Goal: Information Seeking & Learning: Learn about a topic

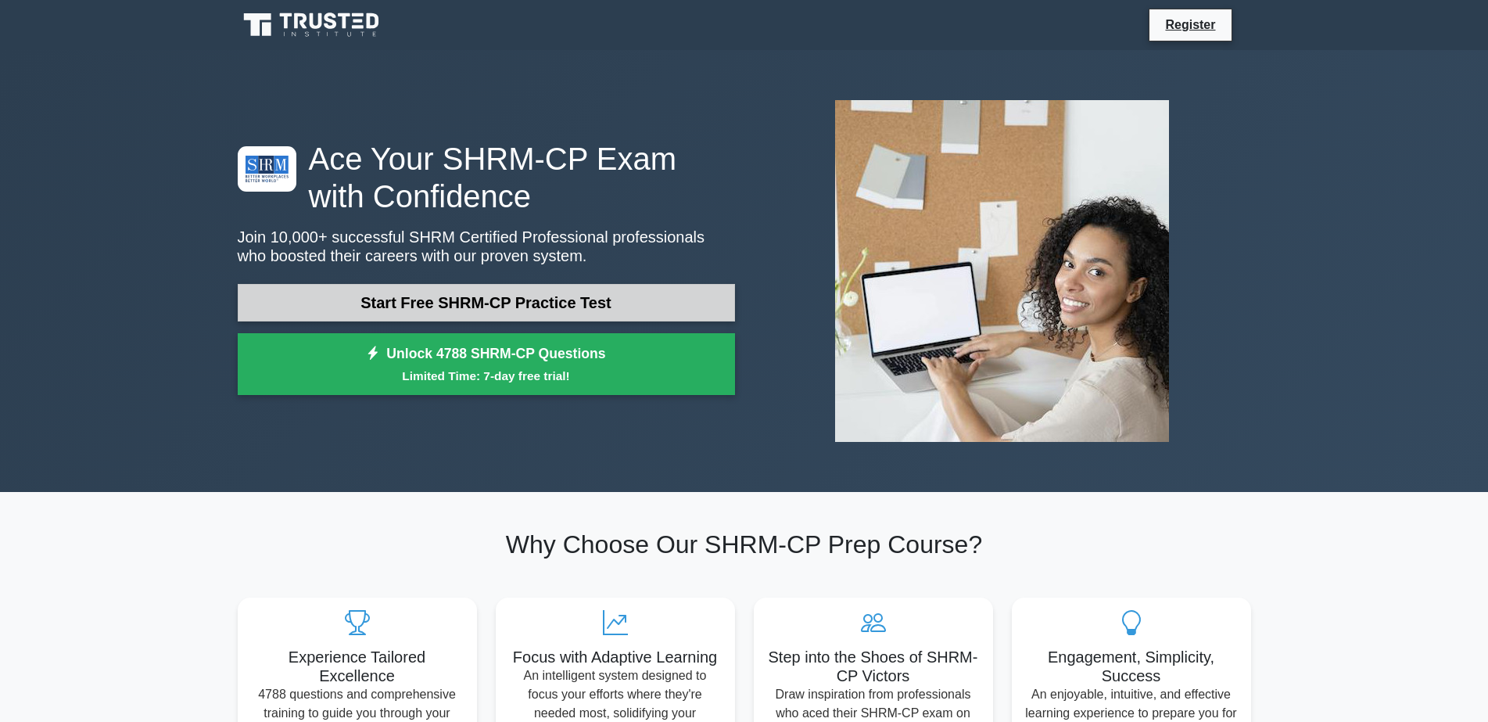
click at [468, 301] on link "Start Free SHRM-CP Practice Test" at bounding box center [486, 303] width 497 height 38
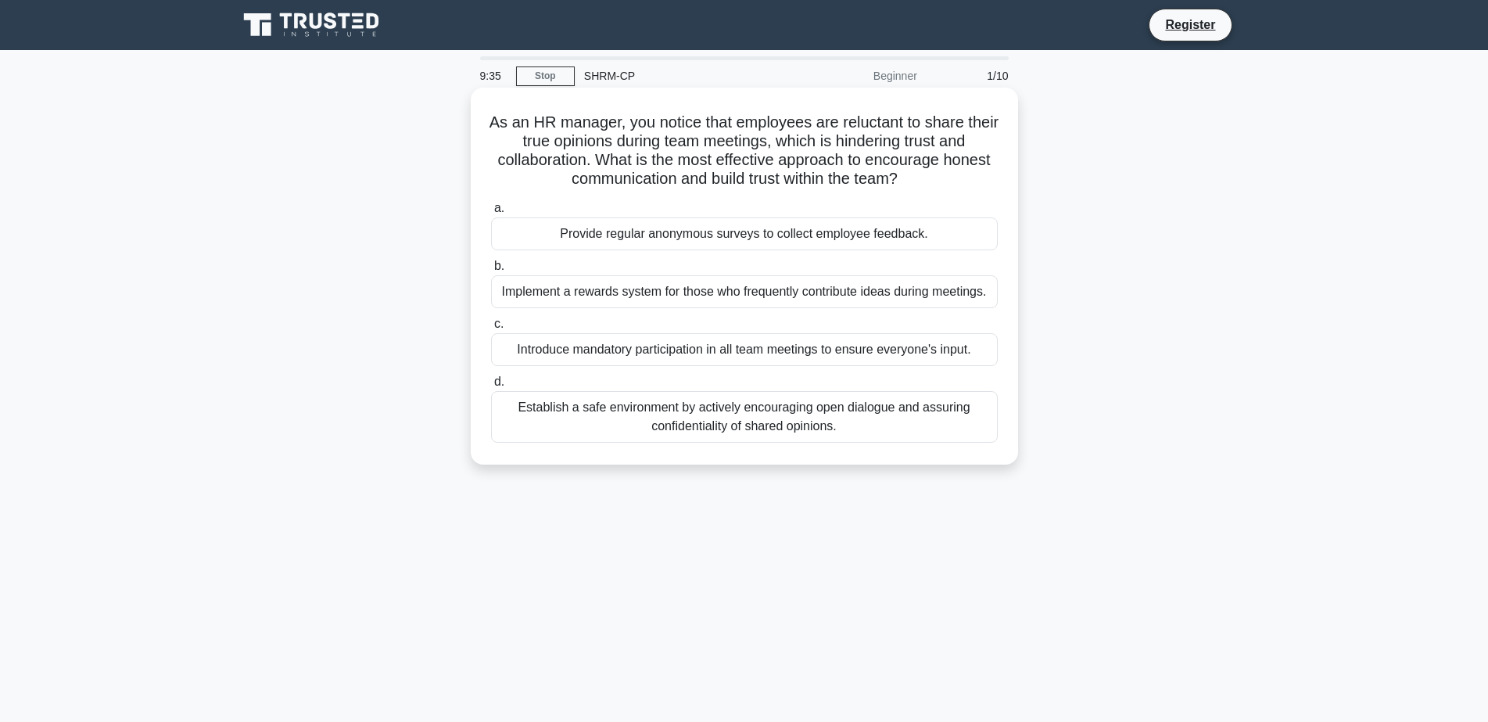
click at [819, 421] on div "Establish a safe environment by actively encouraging open dialogue and assuring…" at bounding box center [744, 417] width 507 height 52
click at [491, 387] on input "d. Establish a safe environment by actively encouraging open dialogue and assur…" at bounding box center [491, 382] width 0 height 10
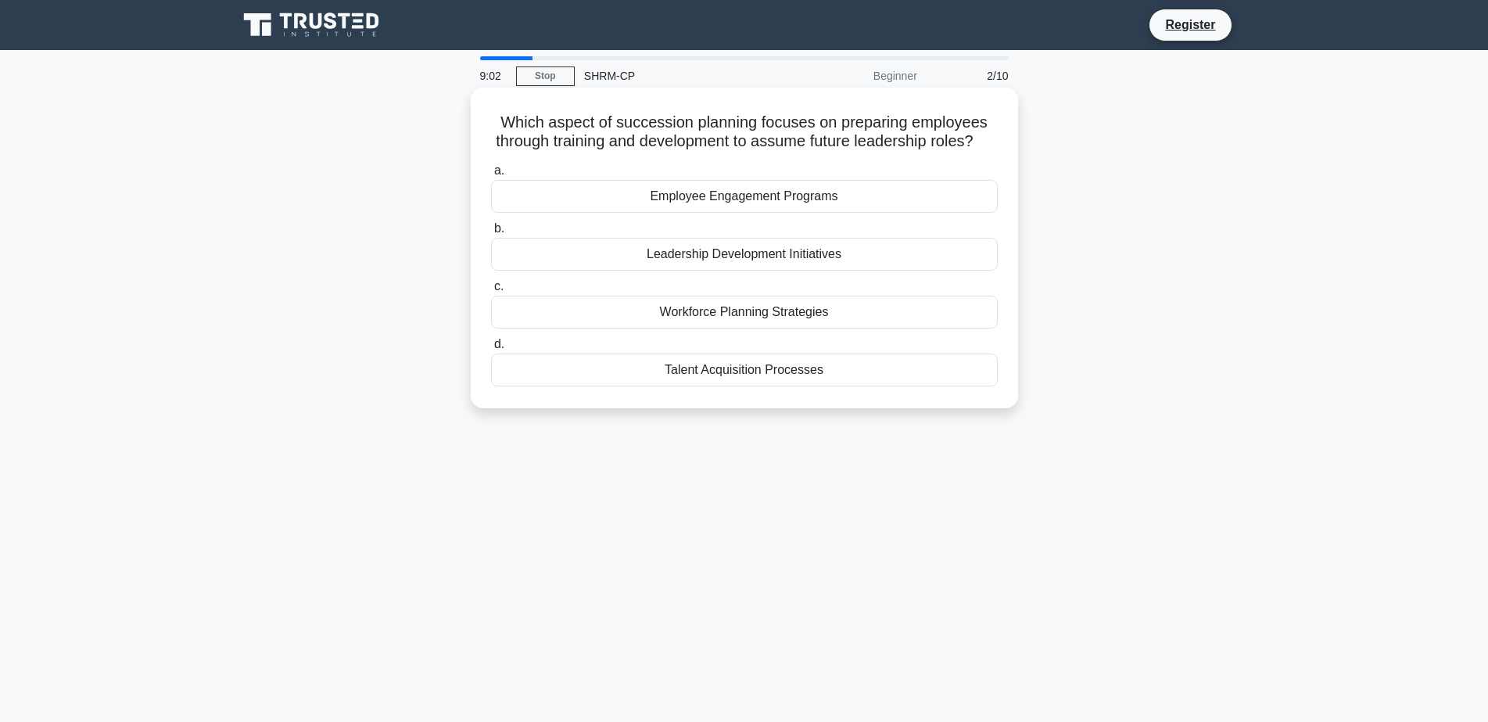
click at [719, 271] on div "Leadership Development Initiatives" at bounding box center [744, 254] width 507 height 33
click at [491, 234] on input "b. Leadership Development Initiatives" at bounding box center [491, 229] width 0 height 10
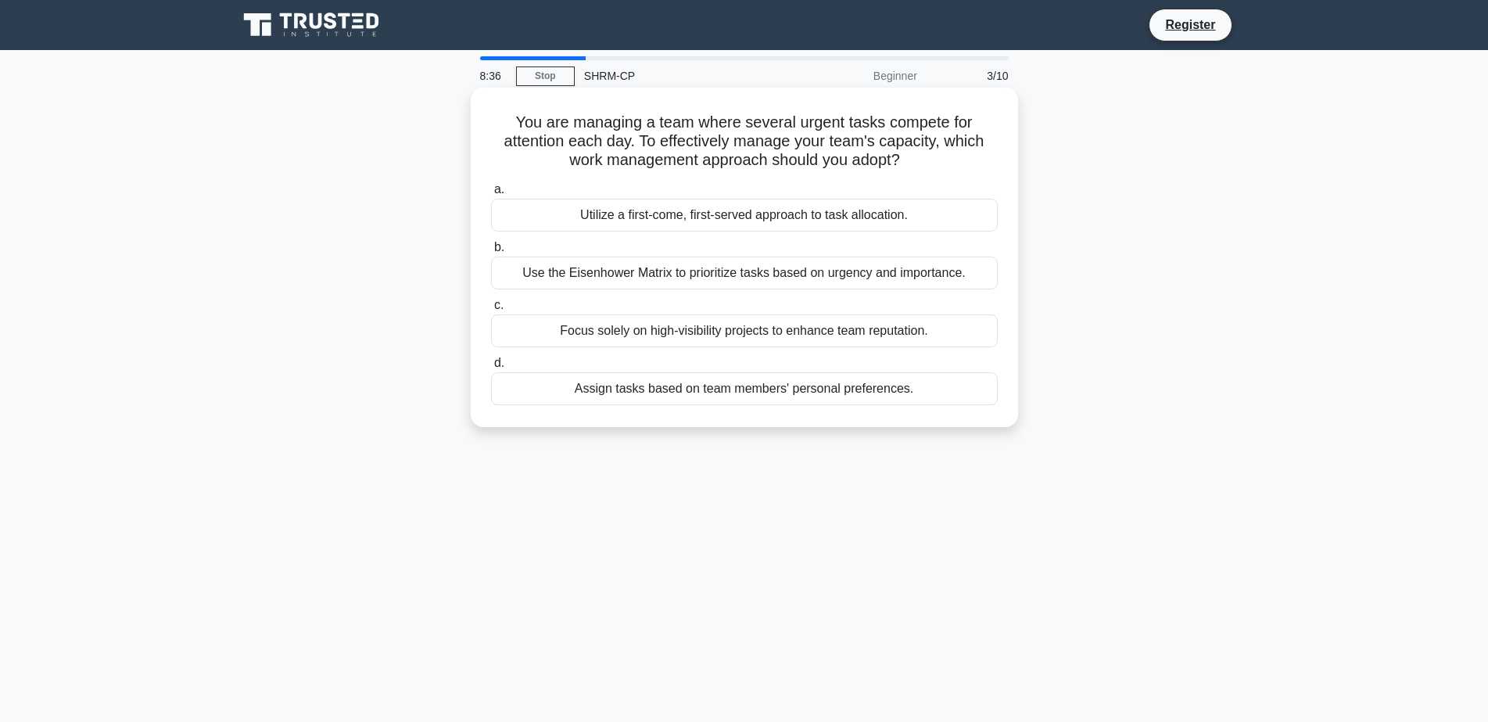
click at [854, 270] on div "Use the Eisenhower Matrix to prioritize tasks based on urgency and importance." at bounding box center [744, 272] width 507 height 33
click at [491, 253] on input "b. Use the Eisenhower Matrix to prioritize tasks based on urgency and importanc…" at bounding box center [491, 247] width 0 height 10
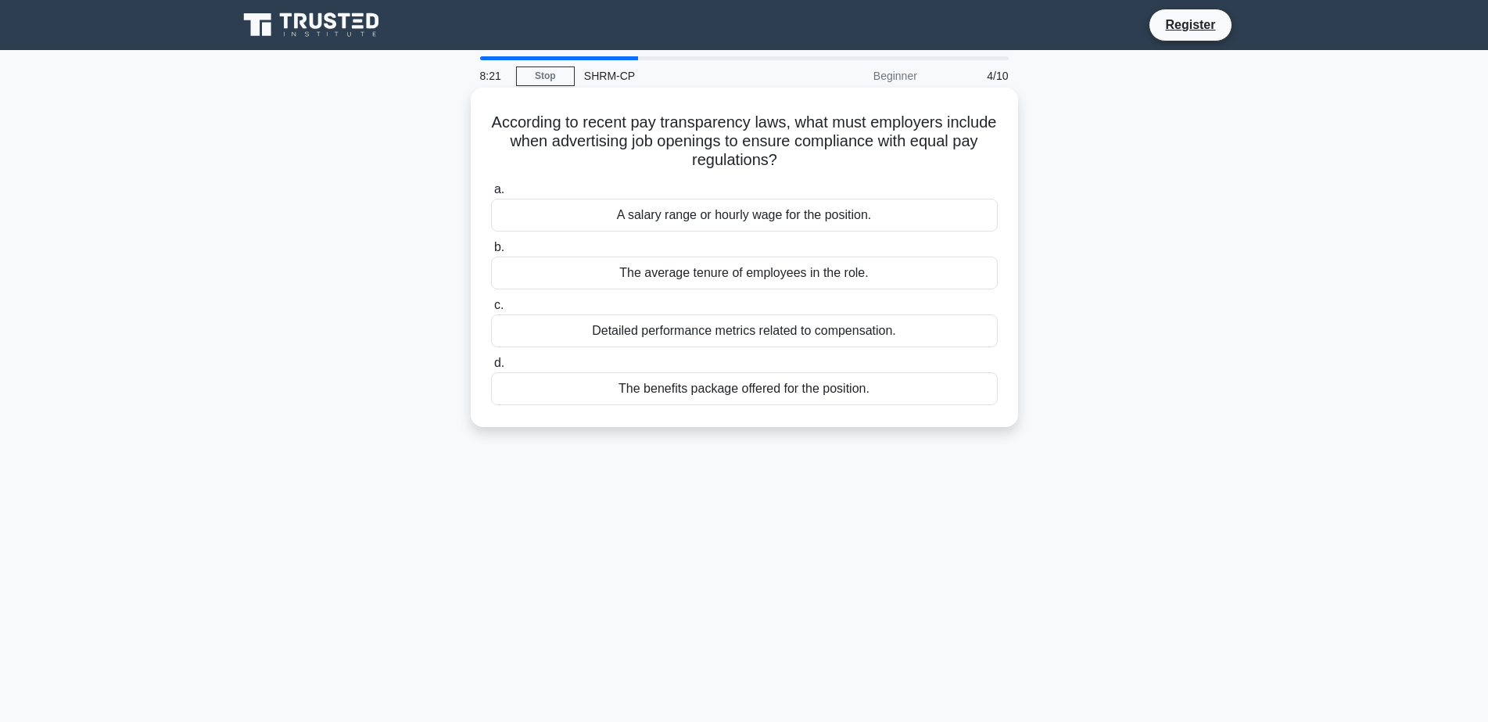
click at [789, 210] on div "A salary range or hourly wage for the position." at bounding box center [744, 215] width 507 height 33
click at [491, 195] on input "a. A salary range or hourly wage for the position." at bounding box center [491, 190] width 0 height 10
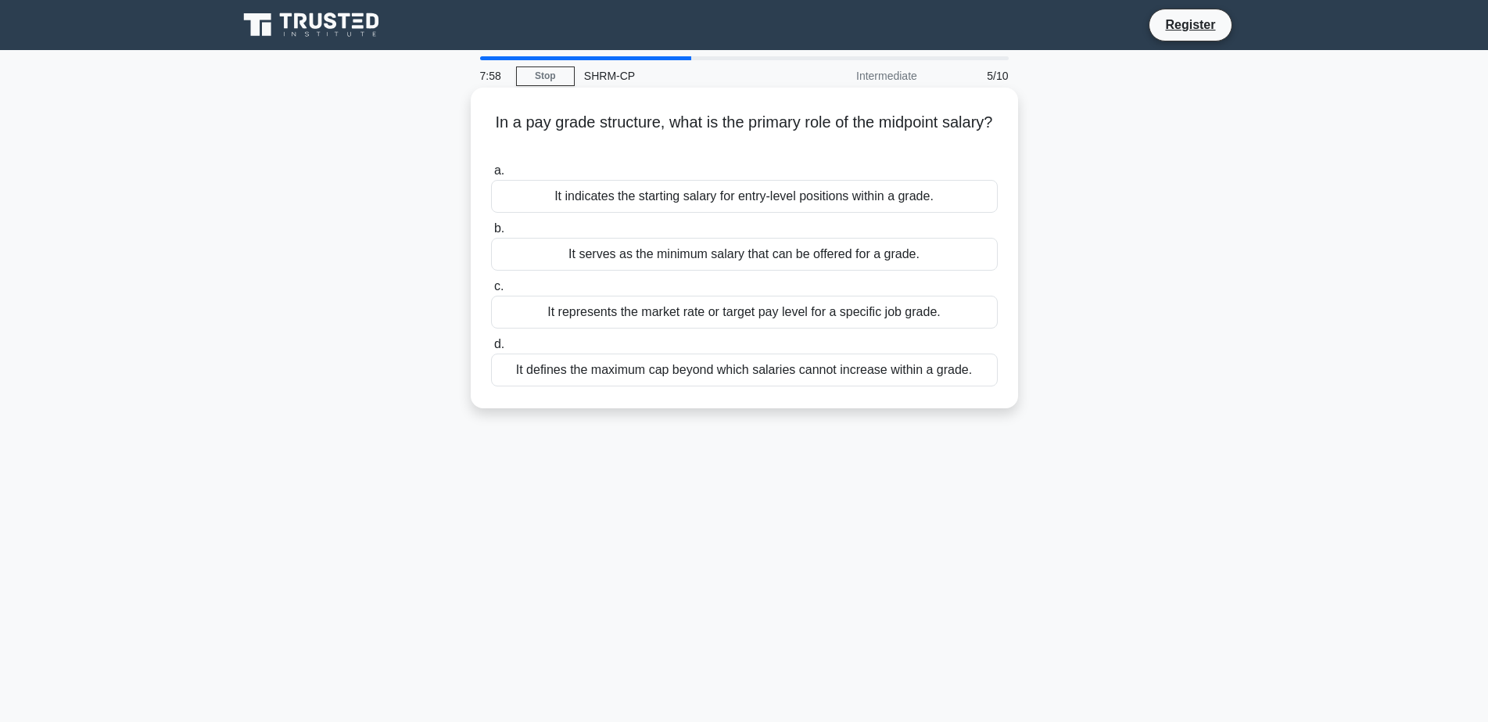
click at [766, 309] on div "It represents the market rate or target pay level for a specific job grade." at bounding box center [744, 312] width 507 height 33
click at [491, 292] on input "c. It represents the market rate or target pay level for a specific job grade." at bounding box center [491, 287] width 0 height 10
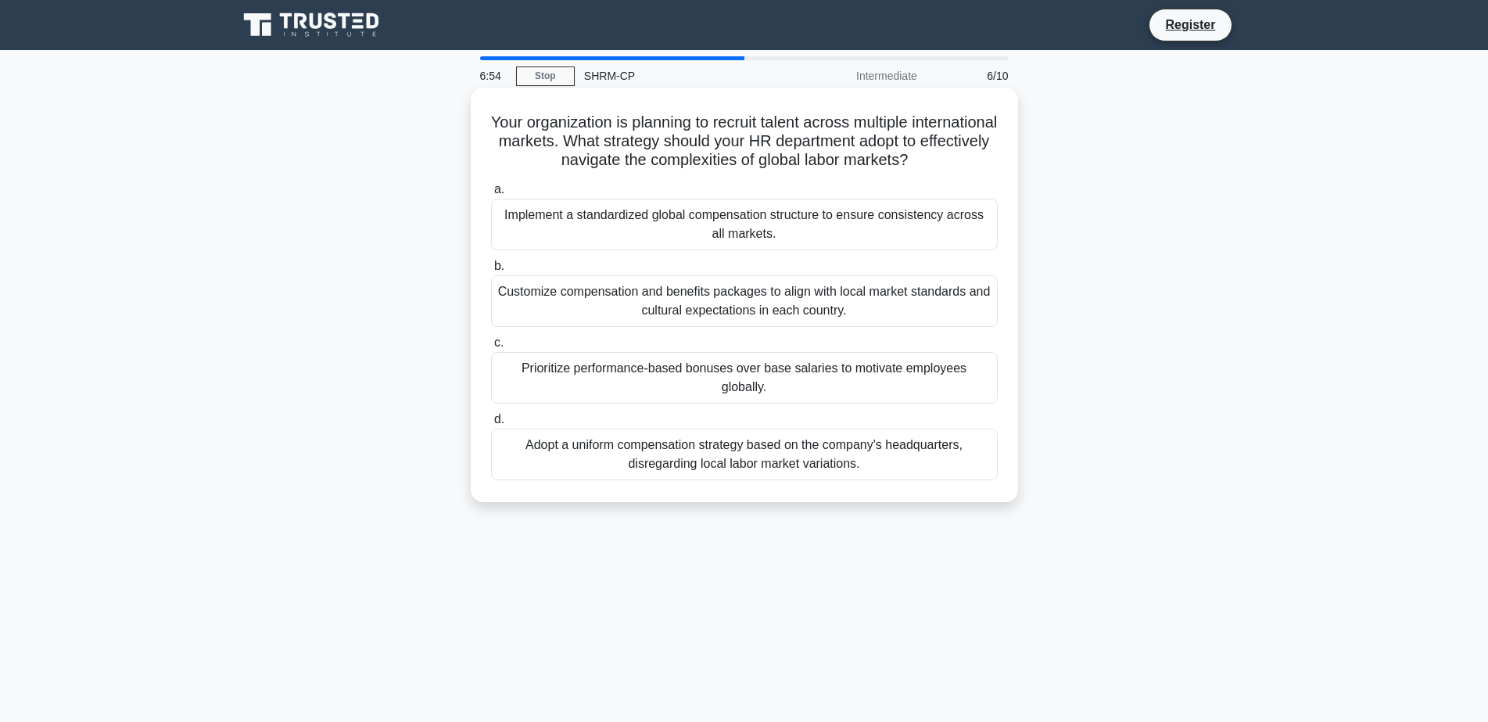
click at [741, 226] on div "Implement a standardized global compensation structure to ensure consistency ac…" at bounding box center [744, 225] width 507 height 52
click at [491, 195] on input "a. Implement a standardized global compensation structure to ensure consistency…" at bounding box center [491, 190] width 0 height 10
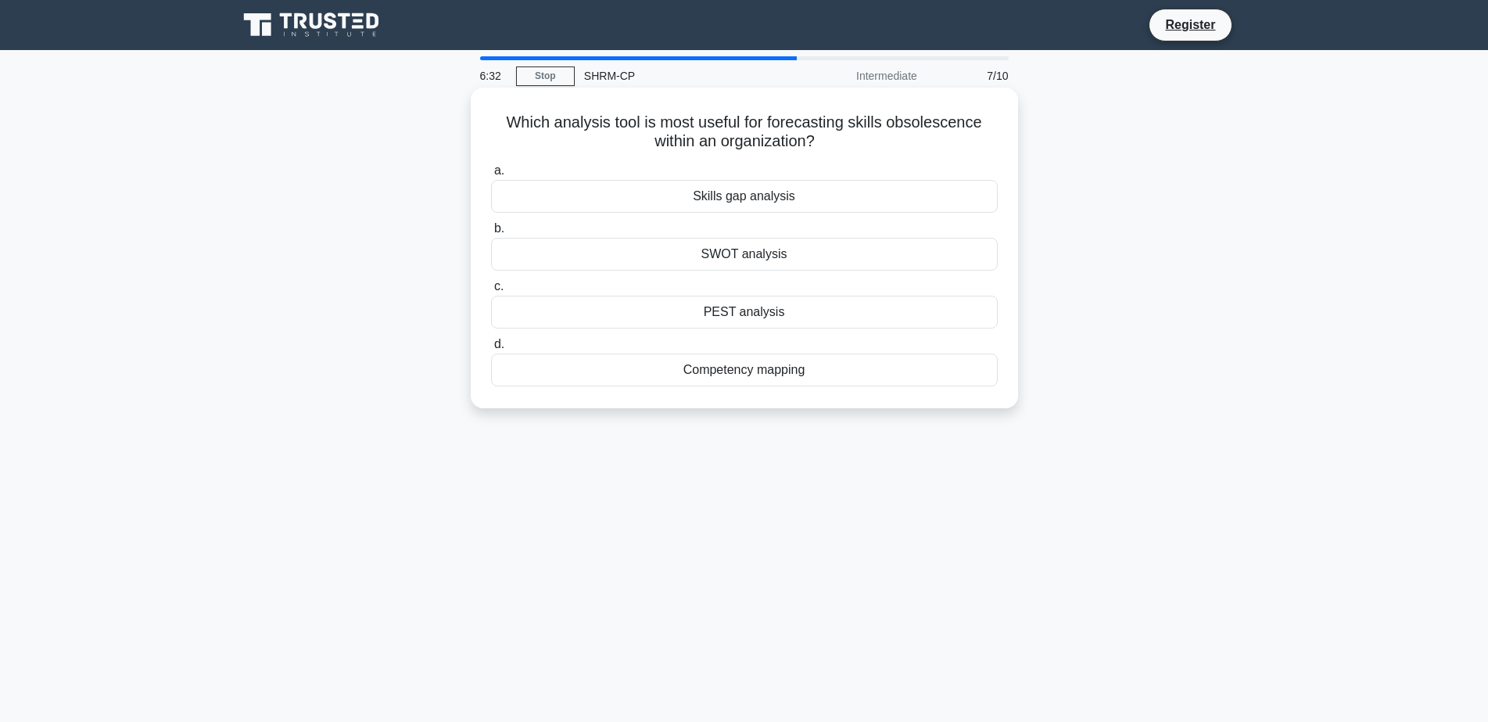
click at [756, 193] on div "Skills gap analysis" at bounding box center [744, 196] width 507 height 33
click at [491, 176] on input "a. Skills gap analysis" at bounding box center [491, 171] width 0 height 10
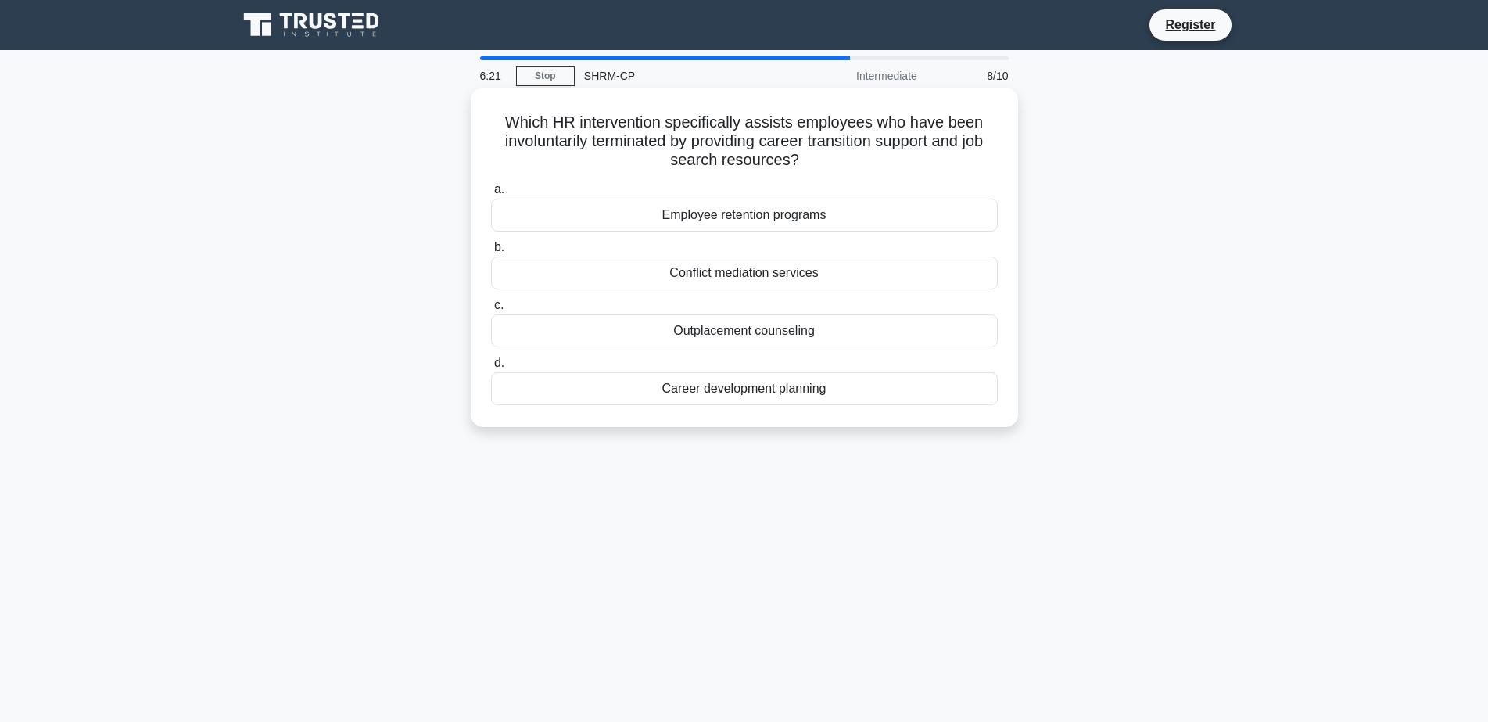
click at [740, 329] on div "Outplacement counseling" at bounding box center [744, 330] width 507 height 33
click at [491, 310] on input "c. Outplacement counseling" at bounding box center [491, 305] width 0 height 10
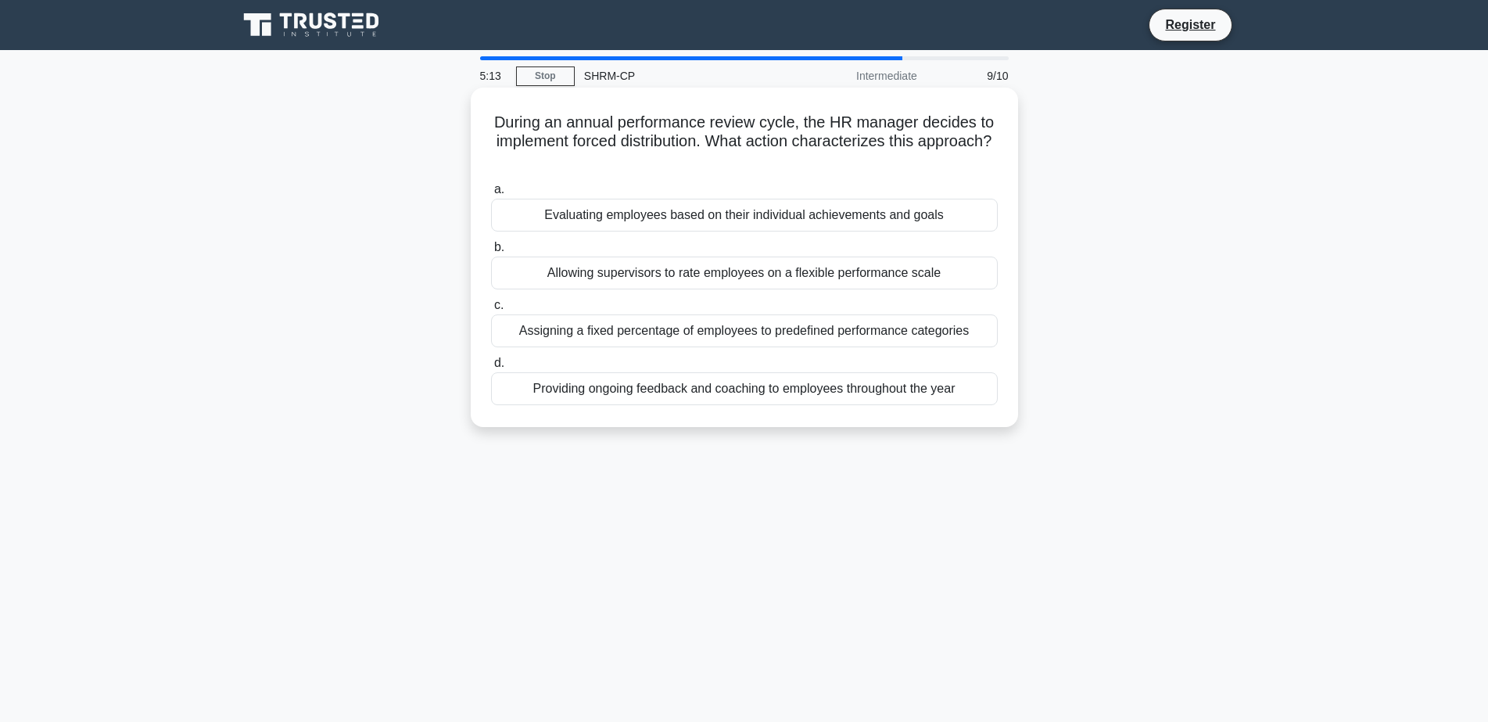
click at [715, 328] on div "Assigning a fixed percentage of employees to predefined performance categories" at bounding box center [744, 330] width 507 height 33
click at [491, 310] on input "c. Assigning a fixed percentage of employees to predefined performance categori…" at bounding box center [491, 305] width 0 height 10
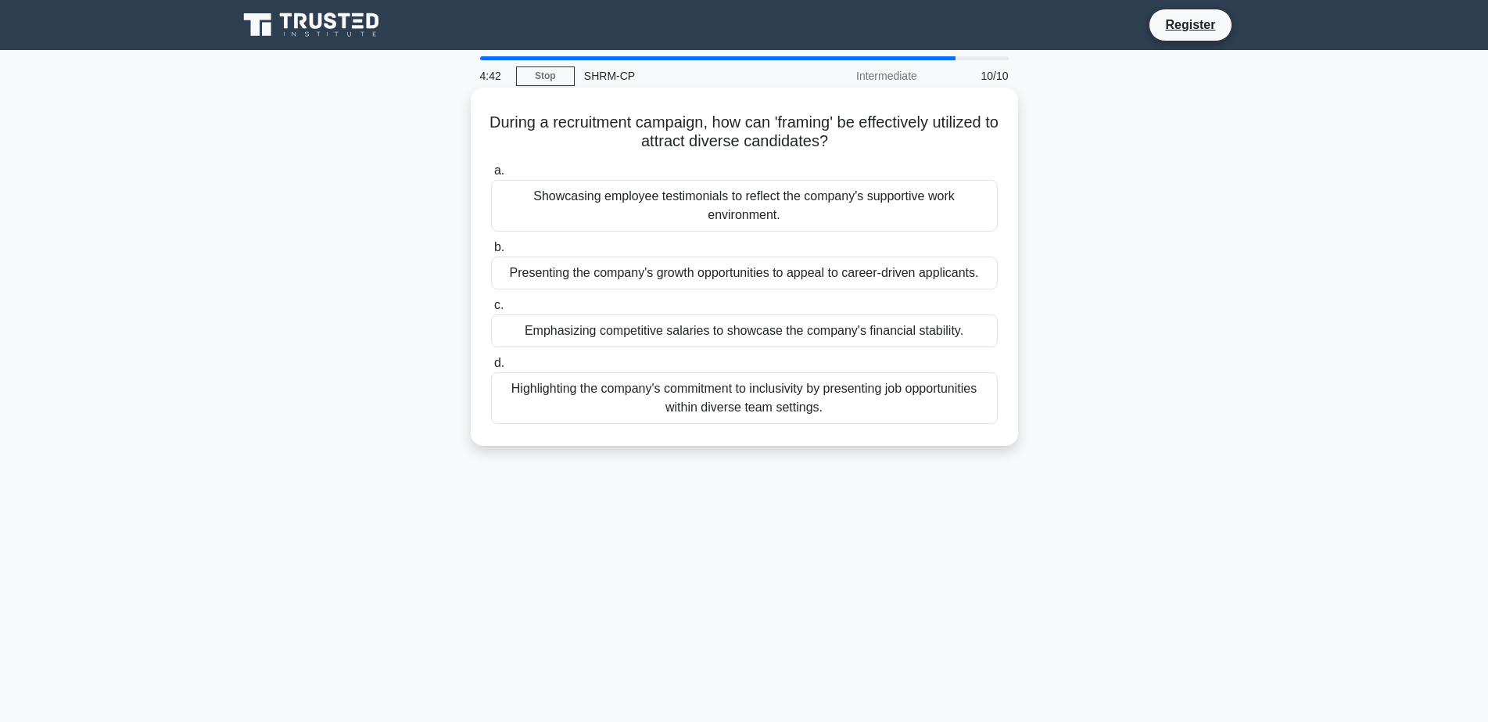
click at [786, 399] on div "Highlighting the company's commitment to inclusivity by presenting job opportun…" at bounding box center [744, 398] width 507 height 52
click at [491, 368] on input "d. Highlighting the company's commitment to inclusivity by presenting job oppor…" at bounding box center [491, 363] width 0 height 10
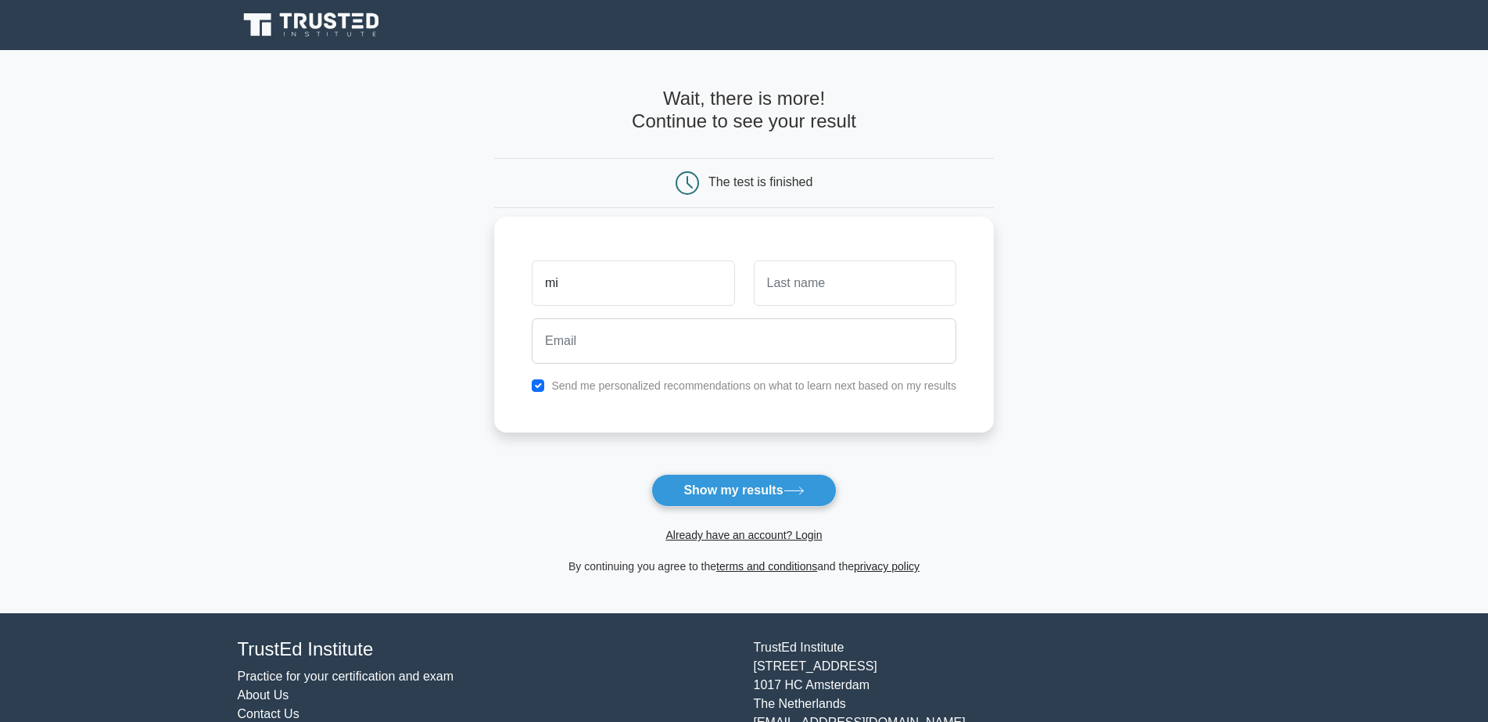
type input "[PERSON_NAME]"
click at [773, 284] on input "text" at bounding box center [855, 282] width 203 height 45
type input "devine"
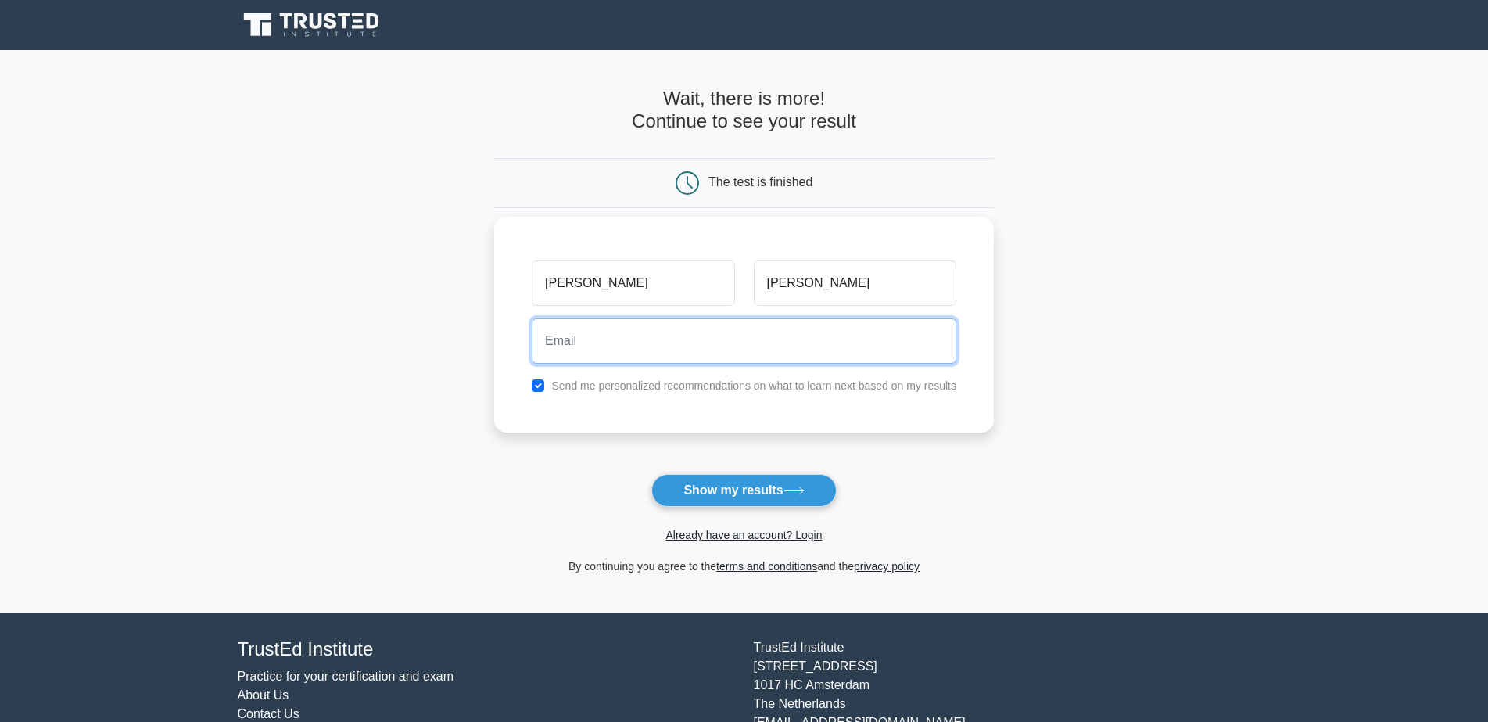
click at [568, 346] on input "email" at bounding box center [744, 340] width 425 height 45
type input "mirenda.skelton@insperity.com"
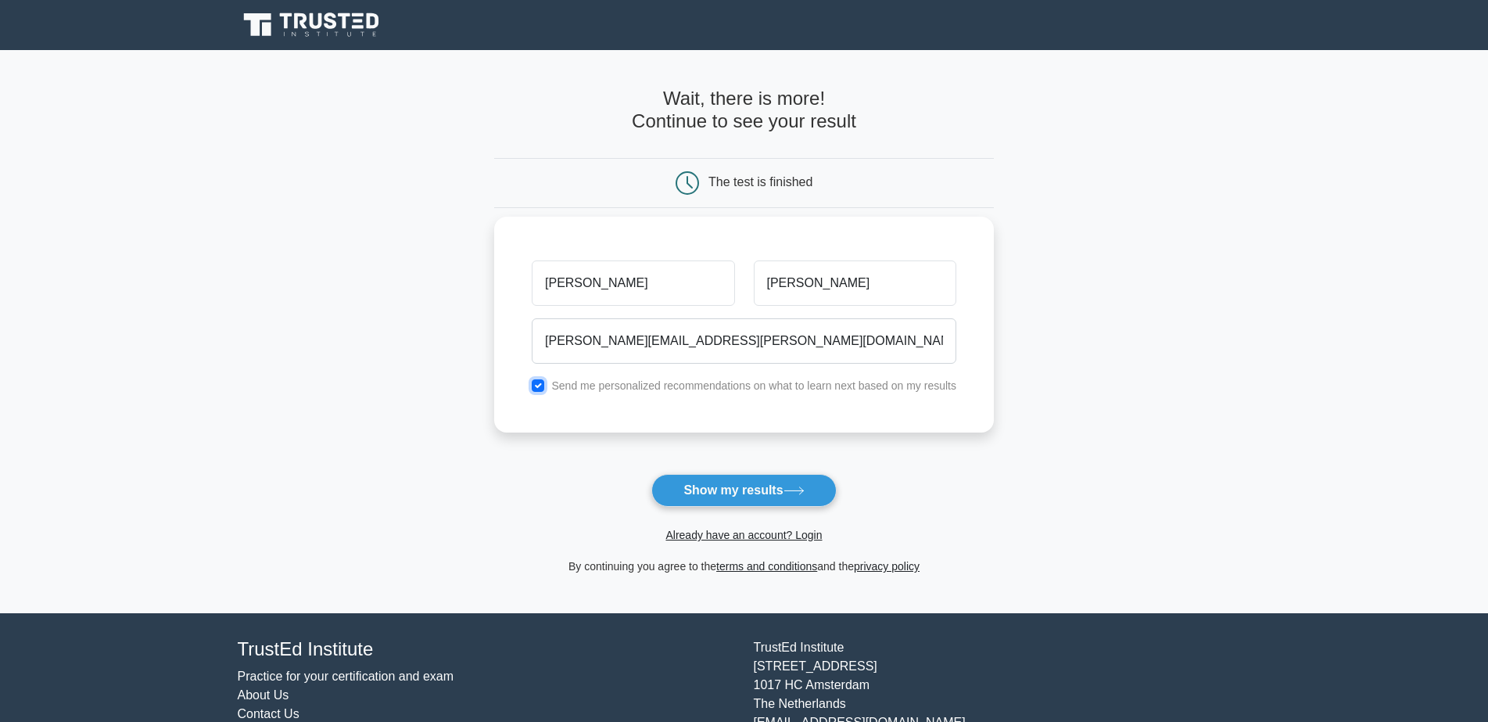
click at [541, 382] on input "checkbox" at bounding box center [538, 385] width 13 height 13
checkbox input "false"
click at [758, 486] on button "Show my results" at bounding box center [743, 490] width 185 height 33
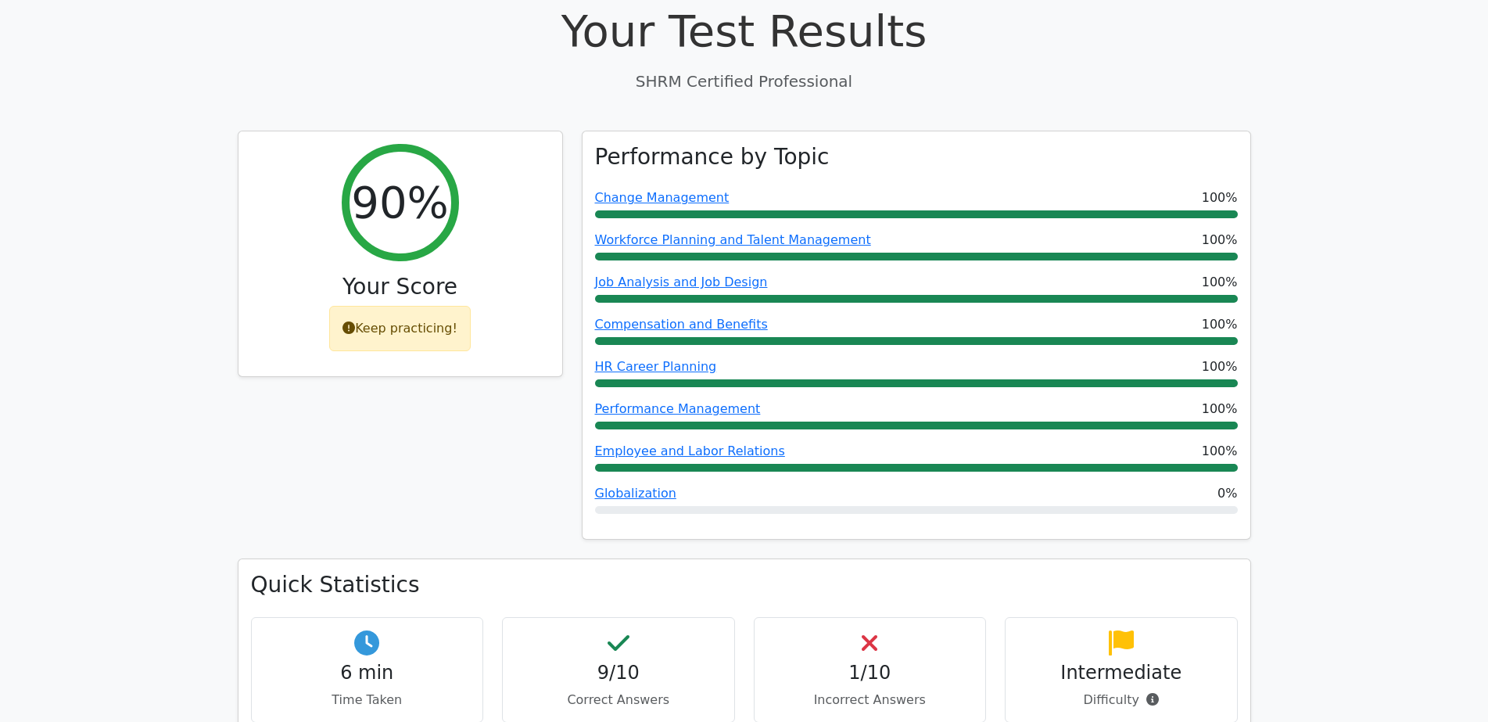
scroll to position [469, 0]
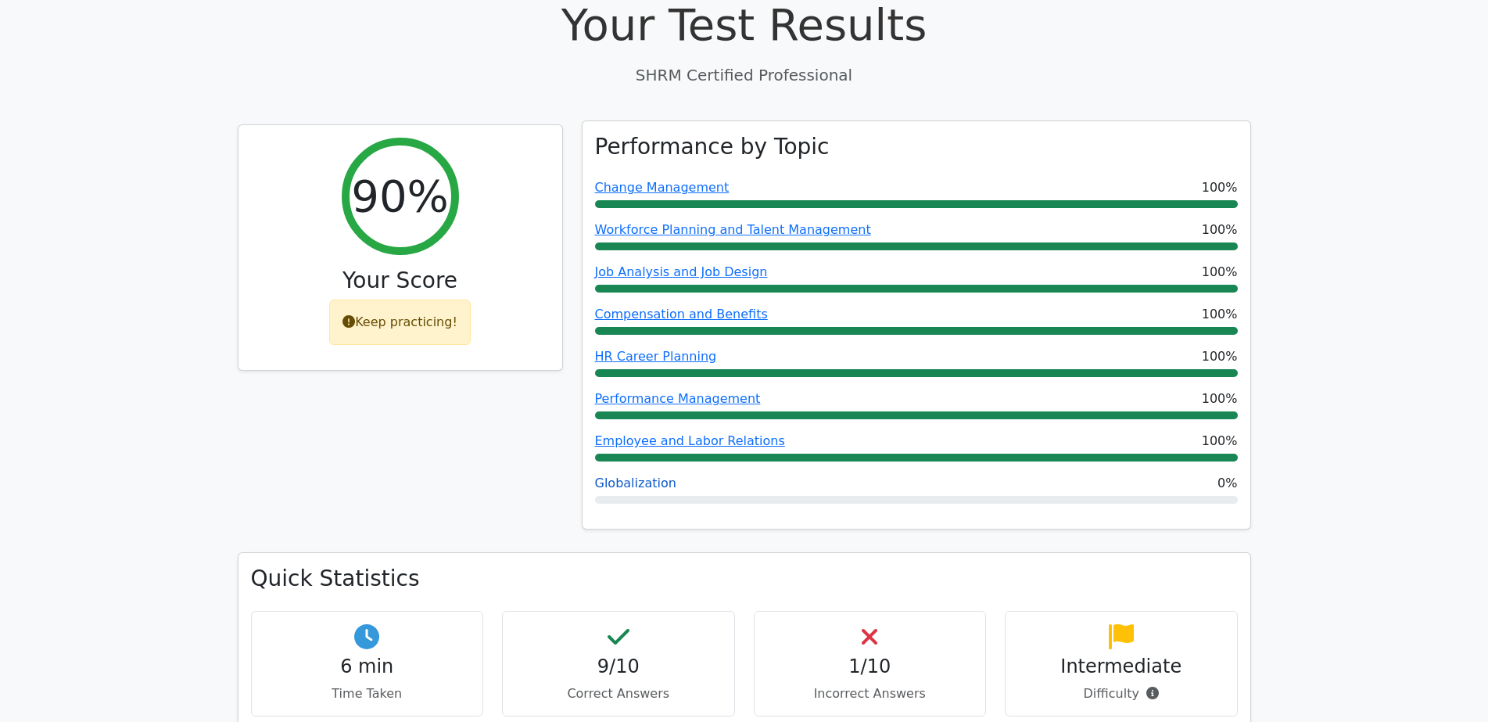
click at [629, 475] on link "Globalization" at bounding box center [635, 482] width 81 height 15
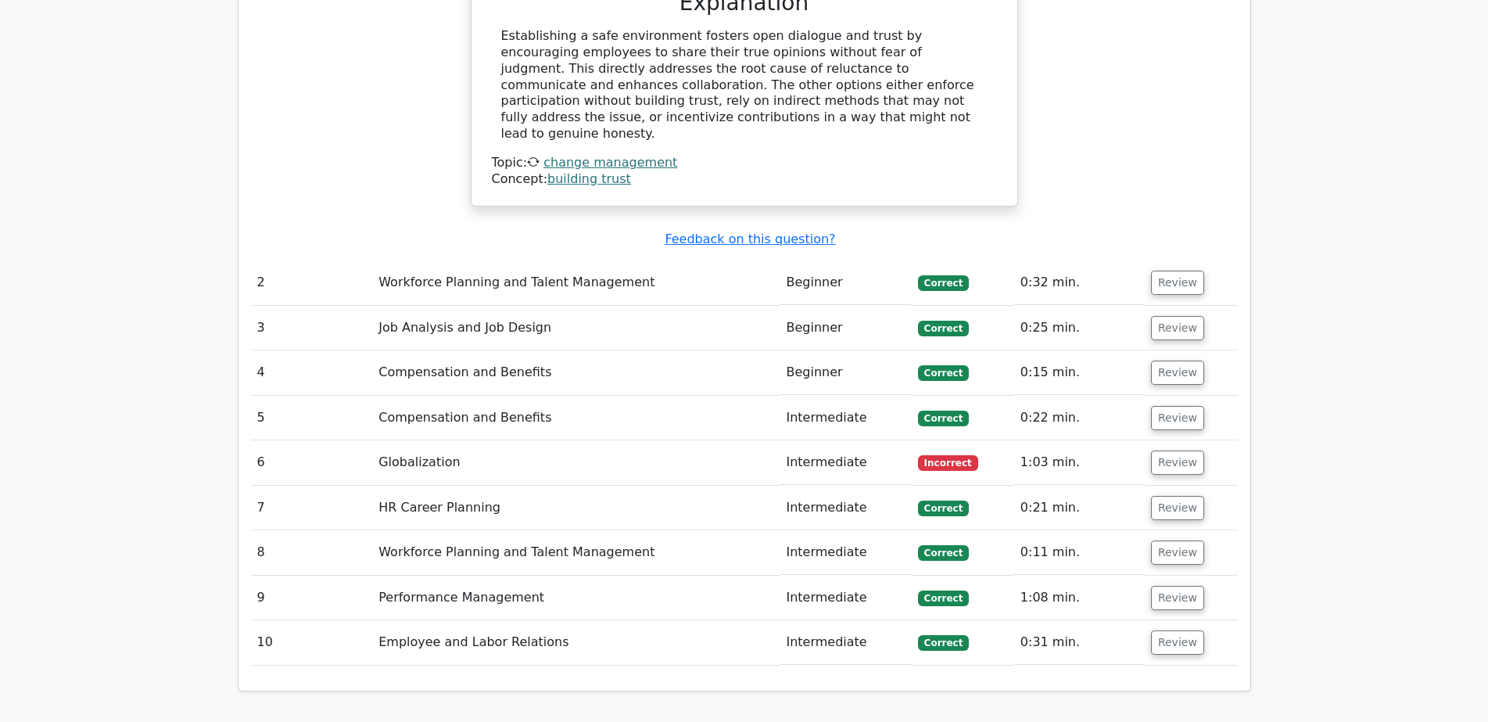
scroll to position [1799, 0]
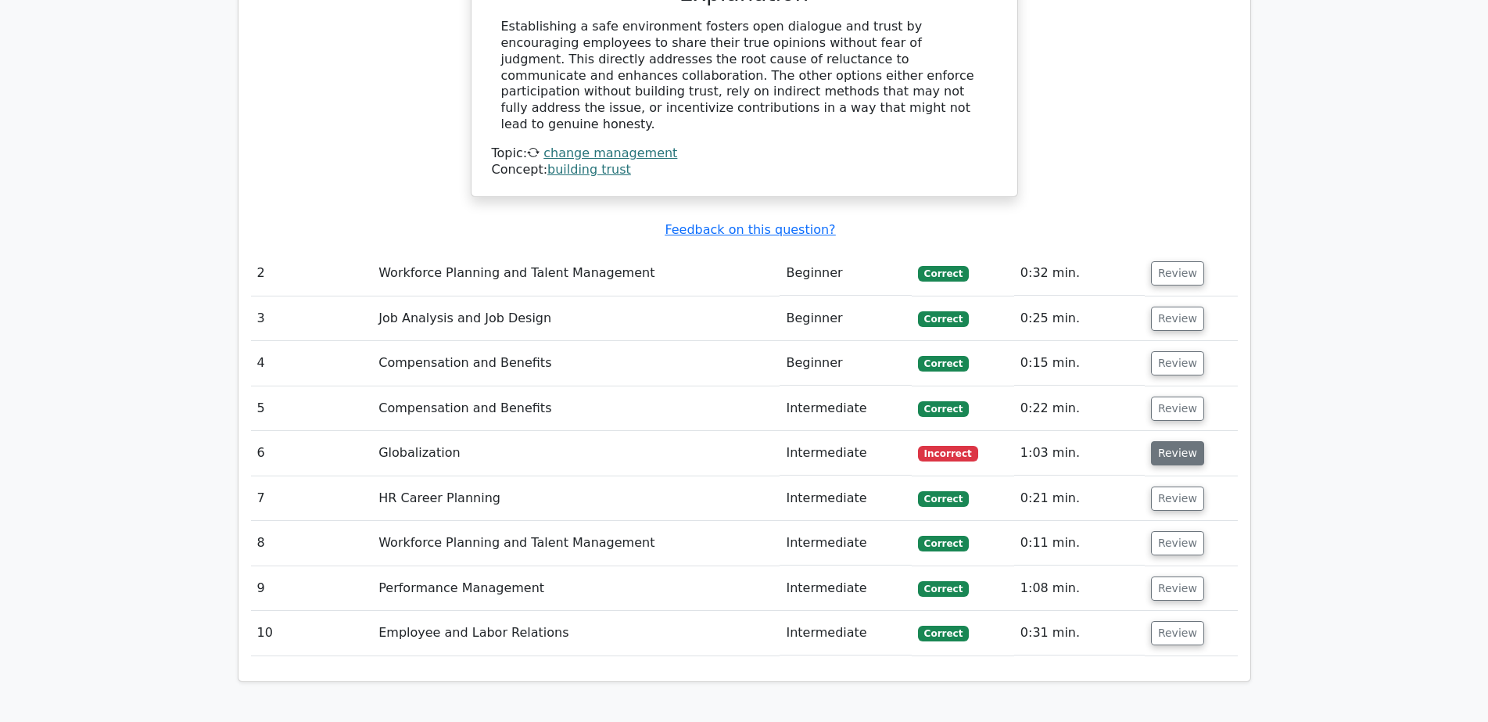
click at [1175, 441] on button "Review" at bounding box center [1177, 453] width 53 height 24
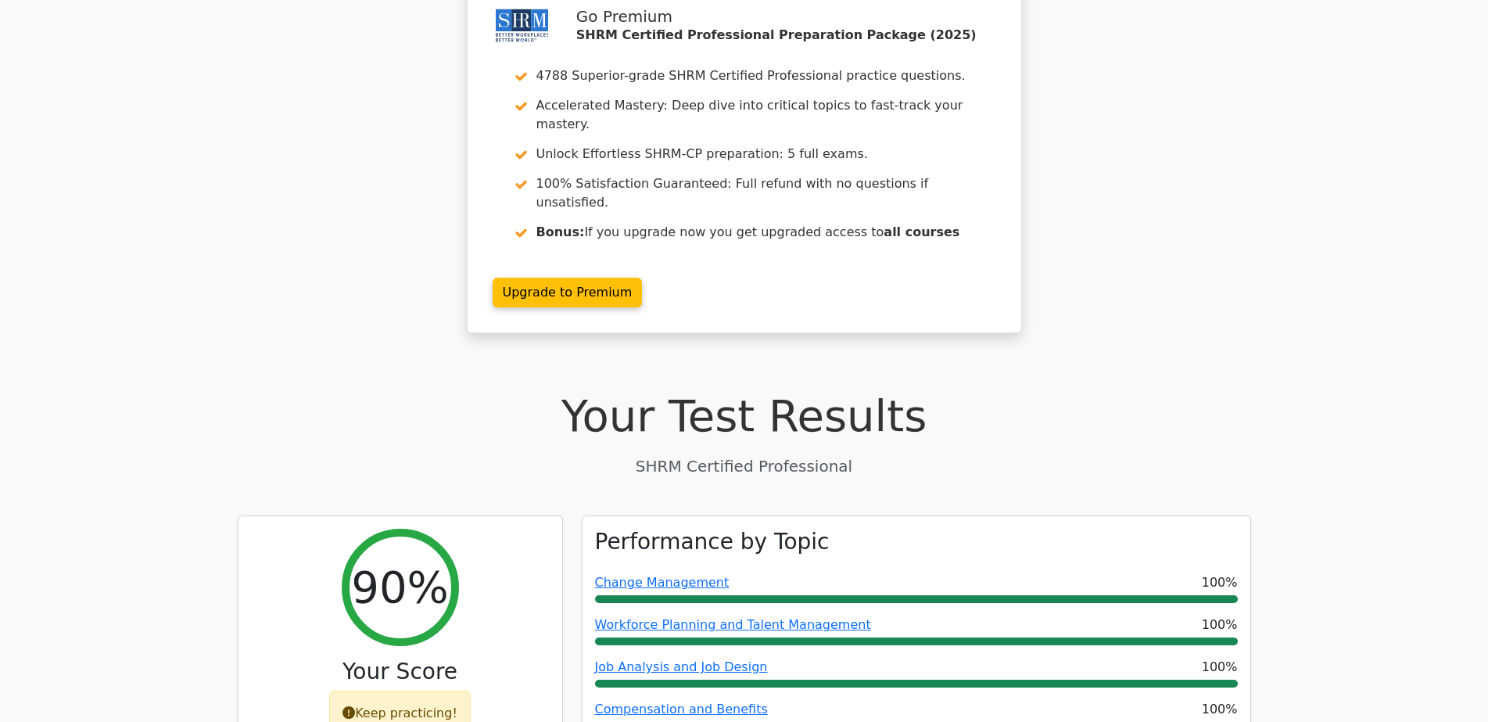
scroll to position [0, 0]
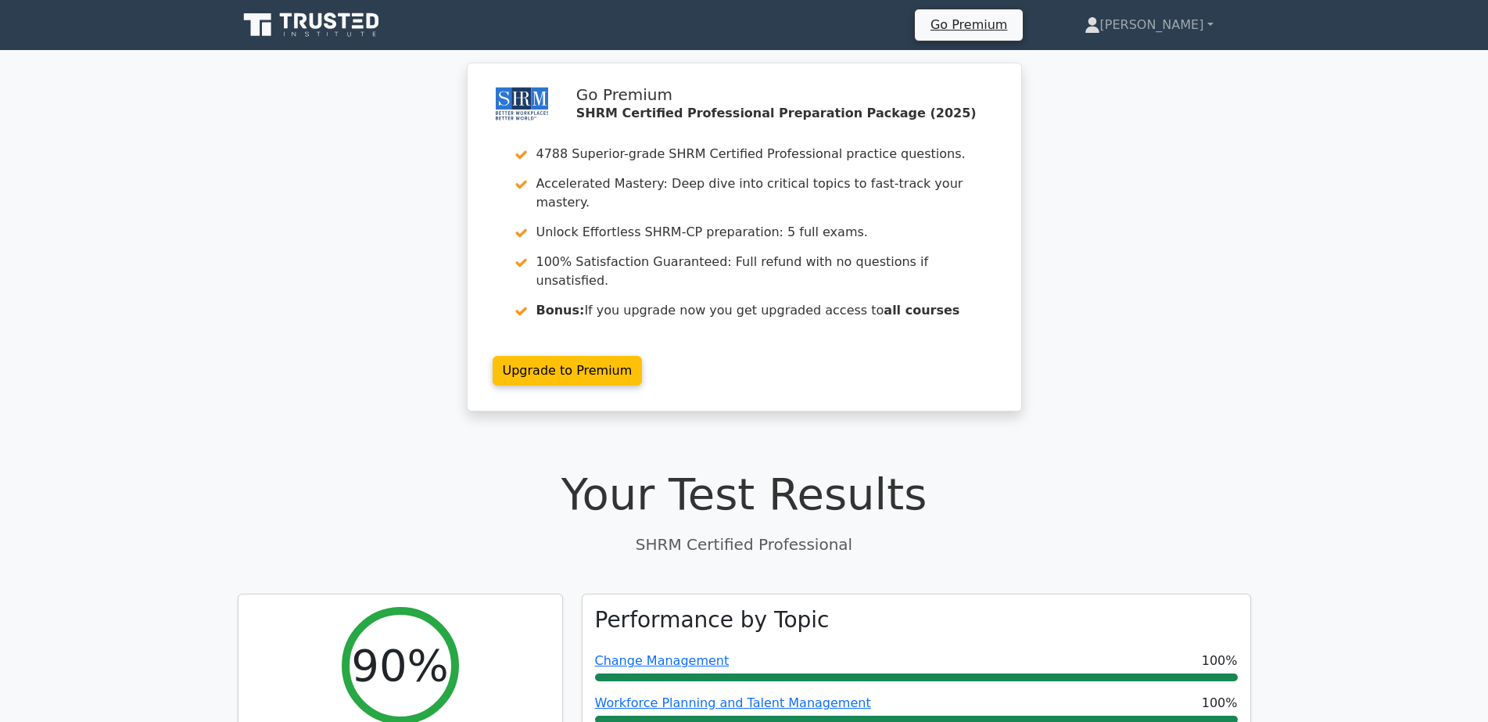
click at [1149, 468] on h1 "Your Test Results" at bounding box center [744, 494] width 1013 height 52
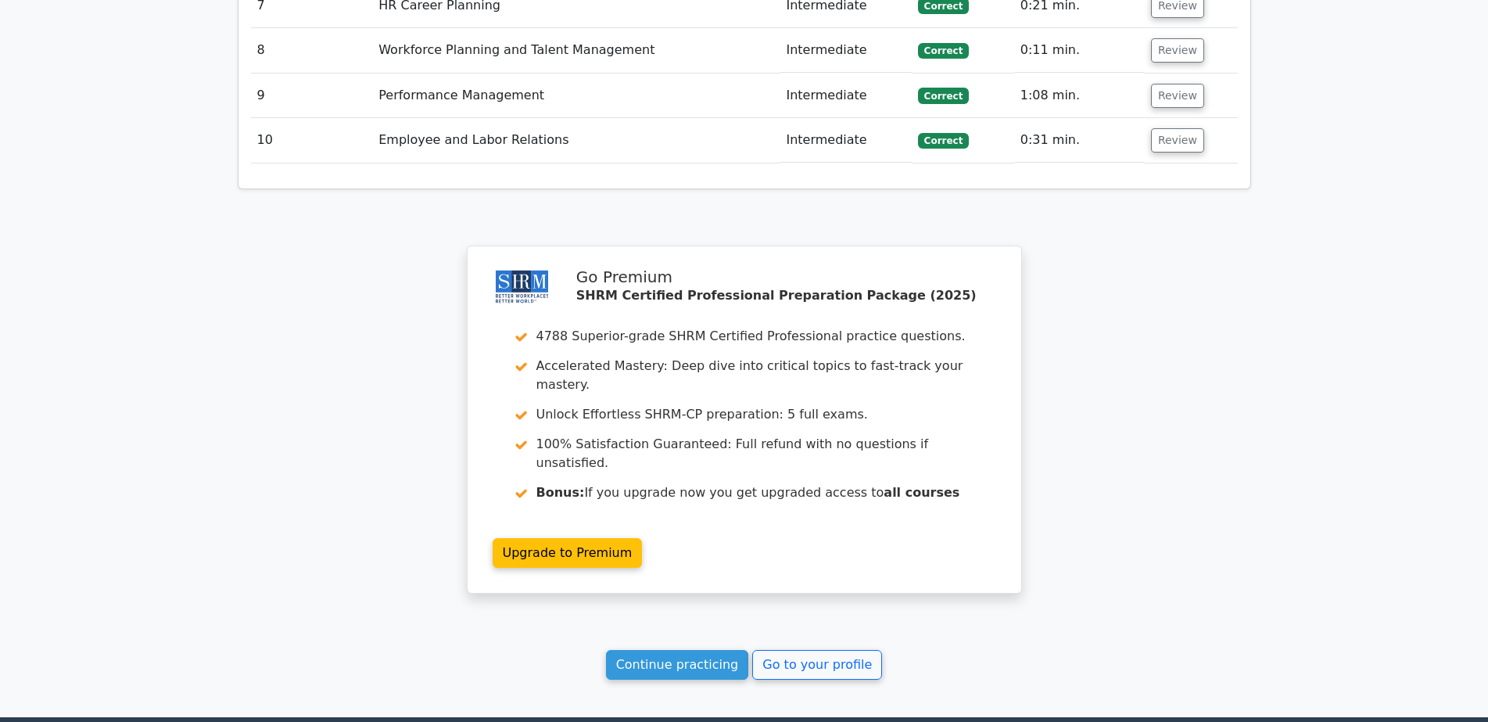
scroll to position [3044, 0]
